Goal: Transaction & Acquisition: Purchase product/service

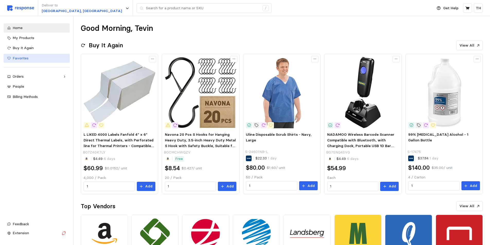
click at [23, 59] on span "Favorites" at bounding box center [21, 58] width 16 height 5
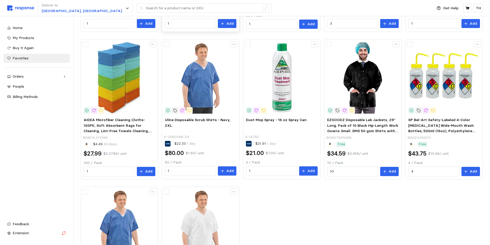
scroll to position [218, 0]
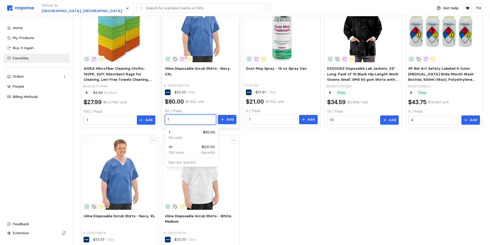
drag, startPoint x: 184, startPoint y: 119, endPoint x: 168, endPoint y: 118, distance: 16.0
click at [168, 118] on input "1" at bounding box center [190, 119] width 45 height 9
type input "2"
click at [228, 121] on p "Add" at bounding box center [229, 120] width 7 height 6
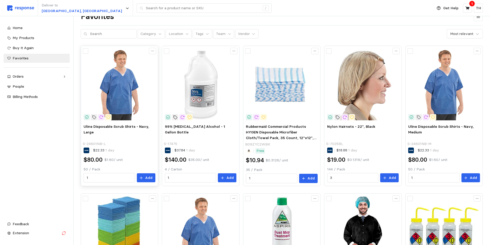
scroll to position [0, 0]
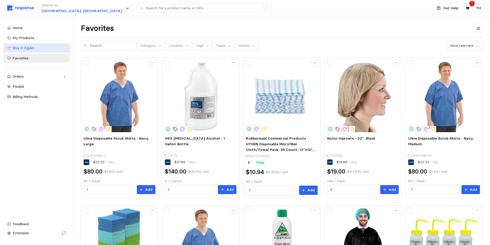
click at [17, 51] on div "Buy It Again" at bounding box center [39, 48] width 53 height 6
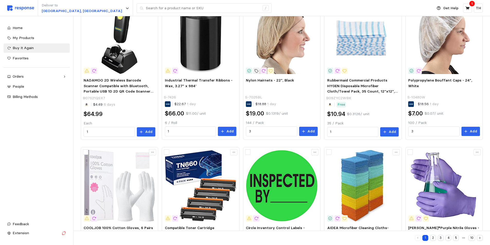
scroll to position [270, 0]
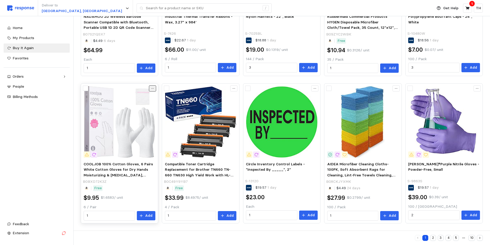
click at [153, 87] on icon at bounding box center [153, 89] width 4 height 4
click at [137, 98] on p "Favorite" at bounding box center [136, 99] width 32 height 6
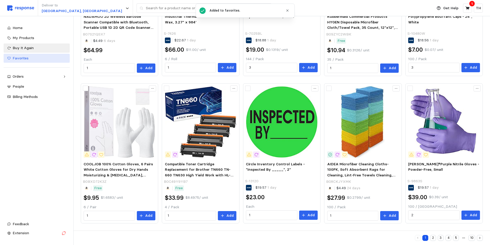
click at [23, 55] on link "Favorites" at bounding box center [37, 58] width 66 height 9
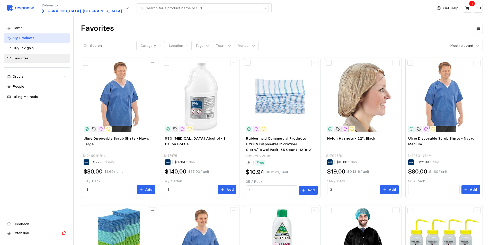
click at [29, 34] on link "My Products" at bounding box center [37, 37] width 66 height 9
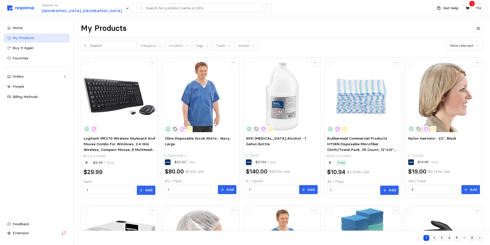
click at [41, 38] on div "My Products" at bounding box center [39, 38] width 53 height 6
click at [19, 37] on span "My Products" at bounding box center [24, 37] width 22 height 5
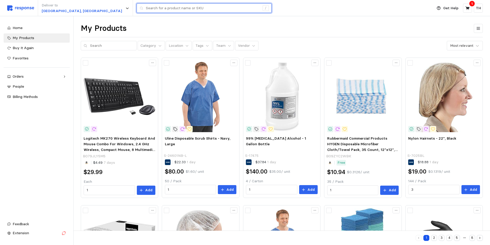
click at [146, 9] on input "text" at bounding box center [203, 8] width 114 height 9
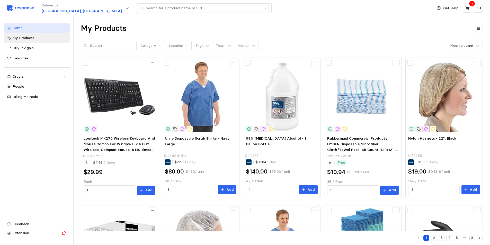
drag, startPoint x: 32, startPoint y: 32, endPoint x: 34, endPoint y: 27, distance: 6.2
click at [39, 31] on div "Home" at bounding box center [39, 28] width 53 height 6
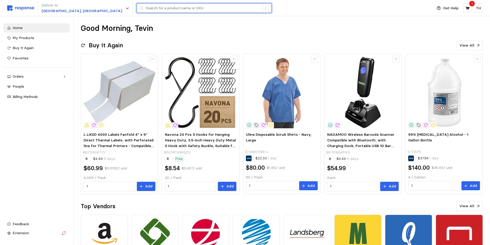
click at [150, 11] on input "text" at bounding box center [203, 8] width 114 height 9
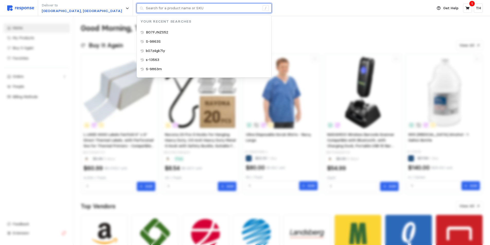
paste input "S-16767M"
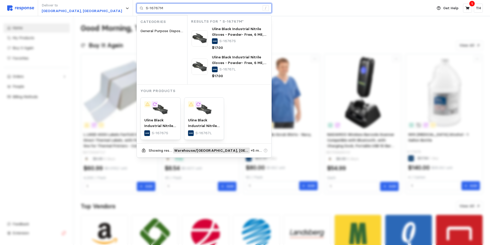
click at [146, 9] on input "S-16767M" at bounding box center [203, 8] width 114 height 9
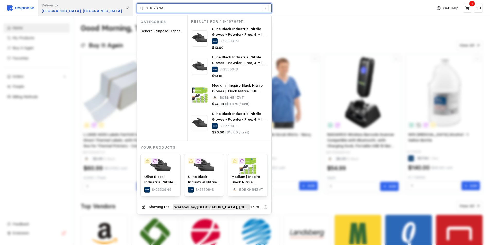
drag, startPoint x: 129, startPoint y: 8, endPoint x: 82, endPoint y: 5, distance: 47.9
click at [82, 5] on div "Deliver to [GEOGRAPHIC_DATA], [GEOGRAPHIC_DATA] S-16767M / Categories General P…" at bounding box center [218, 8] width 423 height 16
paste input "text"
click at [146, 8] on input "S-16767M" at bounding box center [203, 8] width 114 height 9
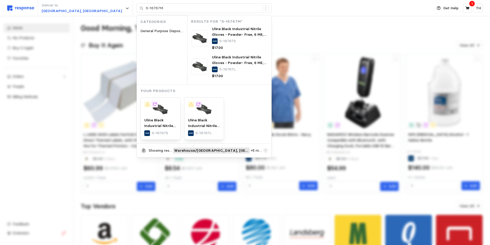
click at [113, 3] on div "Deliver to [GEOGRAPHIC_DATA], [GEOGRAPHIC_DATA] S-16767M / Categories General P…" at bounding box center [218, 8] width 423 height 16
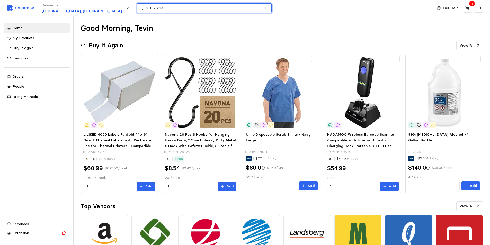
click at [146, 7] on input "S-16767M" at bounding box center [203, 8] width 114 height 9
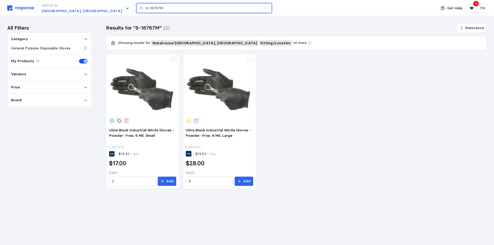
click at [146, 7] on input "S-16767M" at bounding box center [203, 8] width 114 height 9
click at [146, 12] on input "S-16767" at bounding box center [203, 8] width 114 height 9
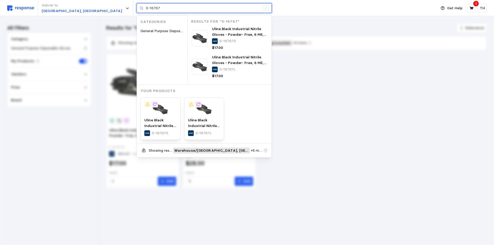
drag, startPoint x: 121, startPoint y: 7, endPoint x: 89, endPoint y: 8, distance: 31.1
click at [137, 8] on div "S-16767 /" at bounding box center [204, 8] width 135 height 10
paste input "S-16767M"
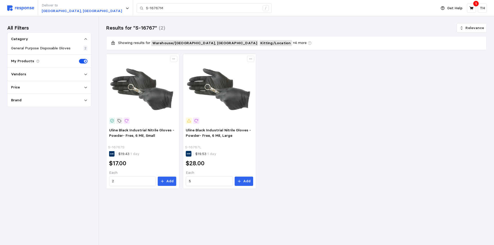
click at [292, 76] on div "Uline Black Industrial Nitrile Gloves - Powder- Free, 6 Mil, Small S-16767S $19…" at bounding box center [296, 122] width 381 height 136
click at [187, 130] on span "Uline Black Industrial Nitrile Gloves - Powder- Free, 6 Mil, Large" at bounding box center [218, 133] width 65 height 10
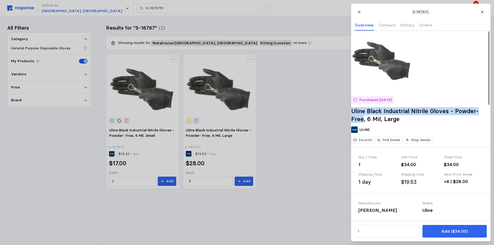
drag, startPoint x: 359, startPoint y: 119, endPoint x: 396, endPoint y: 127, distance: 38.0
click at [396, 123] on h2 "Uline Black Industrial Nitrile Gloves - Powder- Free, 6 Mil, Large" at bounding box center [420, 115] width 139 height 16
copy h2 "Uline Black Industrial Nitrile Gloves - Powder- Free"
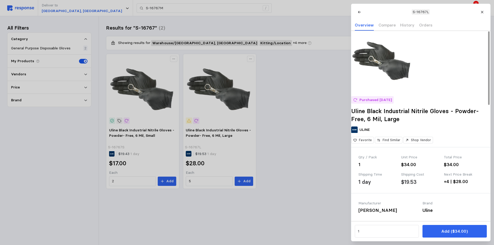
click at [149, 9] on div at bounding box center [247, 122] width 494 height 245
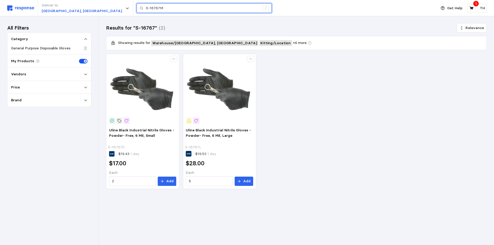
click at [146, 8] on input "S-16767M" at bounding box center [203, 8] width 114 height 9
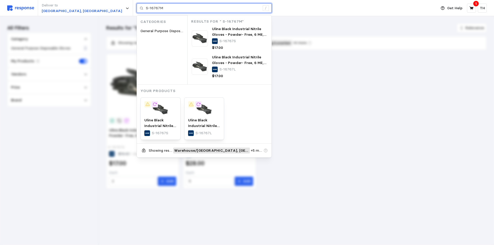
drag, startPoint x: 140, startPoint y: 8, endPoint x: 90, endPoint y: 8, distance: 49.9
click at [137, 8] on div "S-16767M /" at bounding box center [204, 8] width 135 height 10
paste input "Uline Black Industrial Nitrile Gloves - Powder- Free"
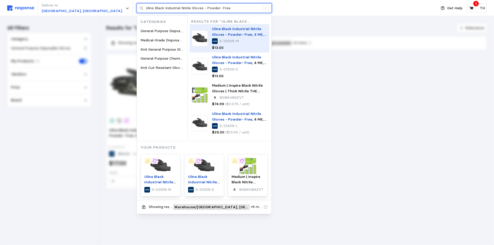
click at [212, 32] on mark "Uline Black Industrial Nitrile Gloves - Powder- Free" at bounding box center [236, 31] width 49 height 10
type input "Uline Black Industrial Nitrile Gloves - Powder- Free"
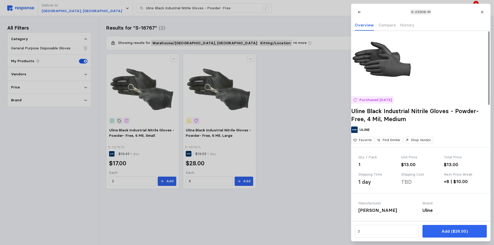
click at [392, 119] on h2 "Uline Black Industrial Nitrile Gloves - Powder- Free, 4 Mil, Medium" at bounding box center [420, 115] width 139 height 16
click at [381, 103] on p "Purchased [DATE]" at bounding box center [375, 100] width 32 height 6
click at [375, 118] on h2 "Uline Black Industrial Nitrile Gloves - Powder- Free, 4 Mil, Medium" at bounding box center [420, 115] width 139 height 16
click at [357, 133] on div at bounding box center [354, 130] width 6 height 6
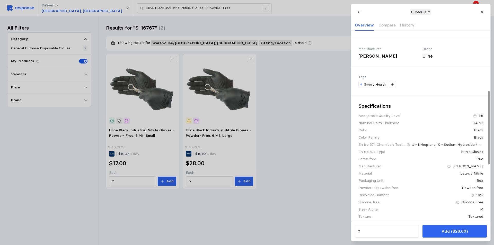
scroll to position [26, 0]
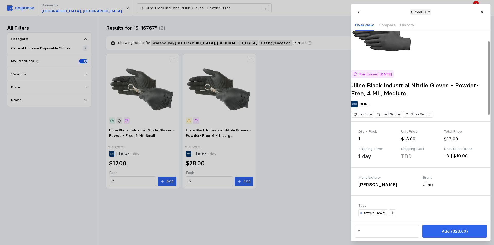
click at [366, 118] on button "Favorite" at bounding box center [362, 114] width 23 height 7
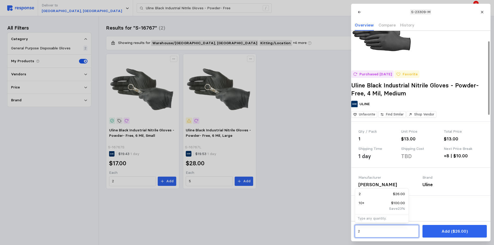
drag, startPoint x: 365, startPoint y: 229, endPoint x: 351, endPoint y: 227, distance: 14.5
click at [351, 227] on div "2 Add ($26.00)" at bounding box center [420, 231] width 139 height 20
type input "6"
click at [435, 230] on button "Add ($26.00)" at bounding box center [454, 231] width 64 height 13
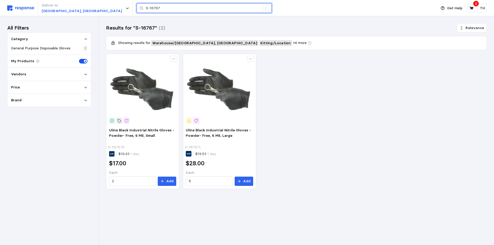
drag, startPoint x: 119, startPoint y: 6, endPoint x: 90, endPoint y: 11, distance: 28.9
click at [137, 11] on div "S-16767 /" at bounding box center [204, 8] width 135 height 10
paste input "534"
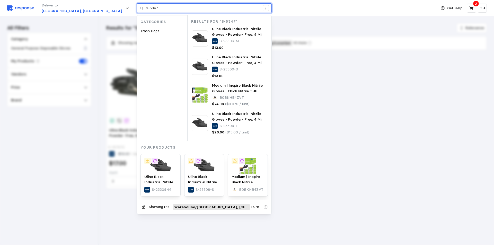
type input "S-5347"
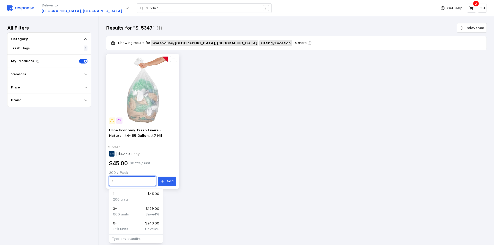
drag, startPoint x: 123, startPoint y: 184, endPoint x: 112, endPoint y: 184, distance: 11.1
click at [112, 184] on div "1" at bounding box center [132, 181] width 47 height 10
type input "4"
click at [166, 181] on button "Add" at bounding box center [167, 181] width 19 height 9
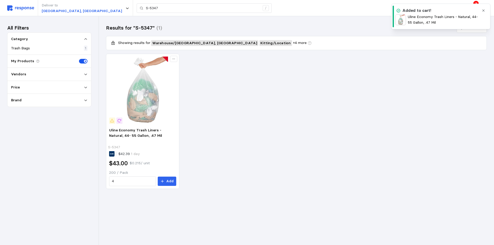
click at [480, 79] on div "Uline Economy Trash Liners - Natural, 44- 55 Gallon, .47 Mil S-5347 $42.39 1 da…" at bounding box center [296, 122] width 381 height 136
click at [484, 10] on icon "button" at bounding box center [483, 11] width 4 height 4
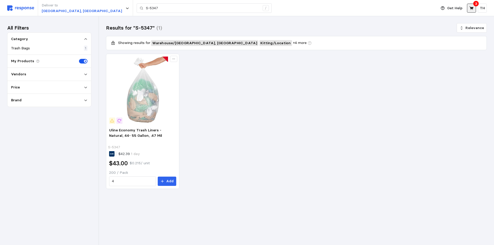
click at [472, 6] on icon at bounding box center [471, 8] width 5 height 5
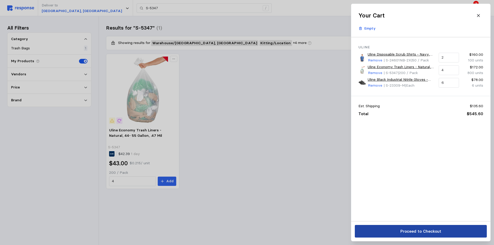
click at [393, 230] on button "Proceed to Checkout" at bounding box center [421, 231] width 132 height 13
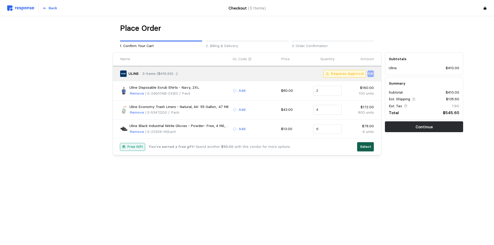
click at [370, 146] on p "Select" at bounding box center [365, 147] width 11 height 6
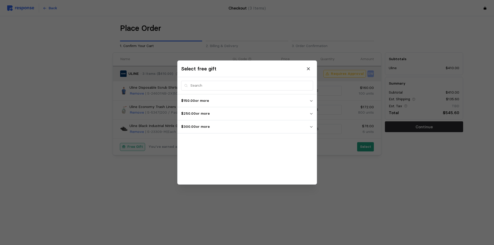
click at [247, 126] on p "$300.00 or more" at bounding box center [245, 127] width 128 height 6
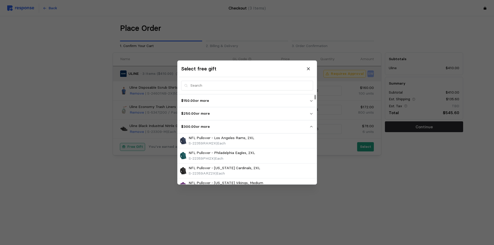
click at [283, 115] on p "$250.00 or more" at bounding box center [245, 114] width 128 height 6
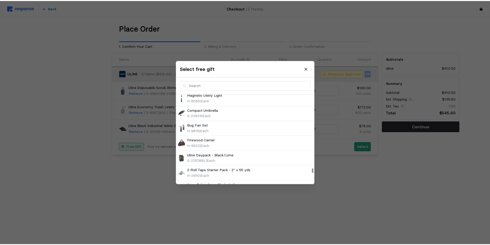
scroll to position [3446, 0]
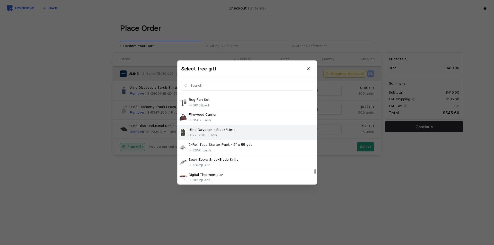
click at [232, 129] on p "Uline Daypack - Black/Lime" at bounding box center [212, 130] width 47 height 6
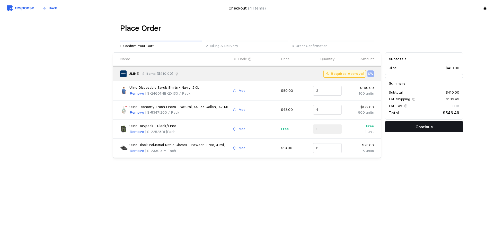
click at [414, 126] on button "Continue" at bounding box center [424, 126] width 78 height 11
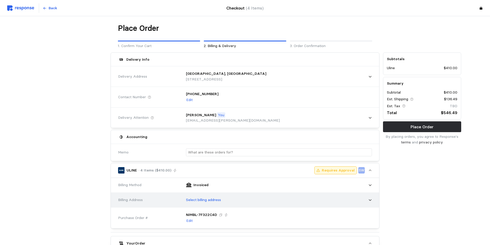
click at [217, 201] on p "Select billing address" at bounding box center [203, 200] width 35 height 6
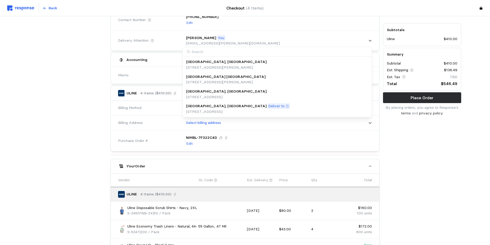
scroll to position [103, 0]
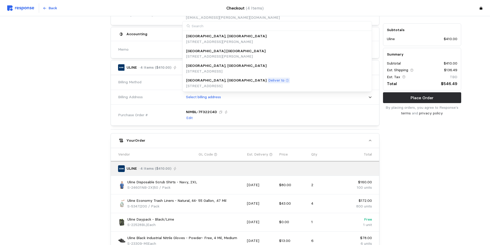
click at [244, 79] on div "[GEOGRAPHIC_DATA], [GEOGRAPHIC_DATA] Deliver to" at bounding box center [238, 81] width 104 height 6
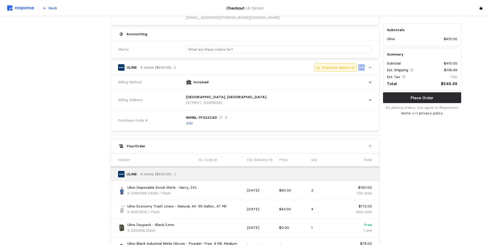
scroll to position [129, 0]
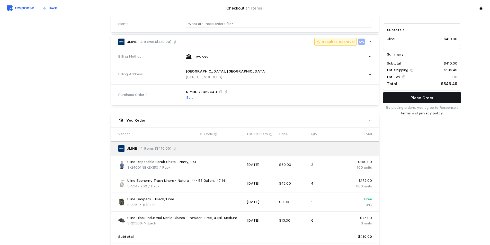
click at [398, 100] on button "Place Order" at bounding box center [422, 97] width 78 height 11
